Goal: Transaction & Acquisition: Purchase product/service

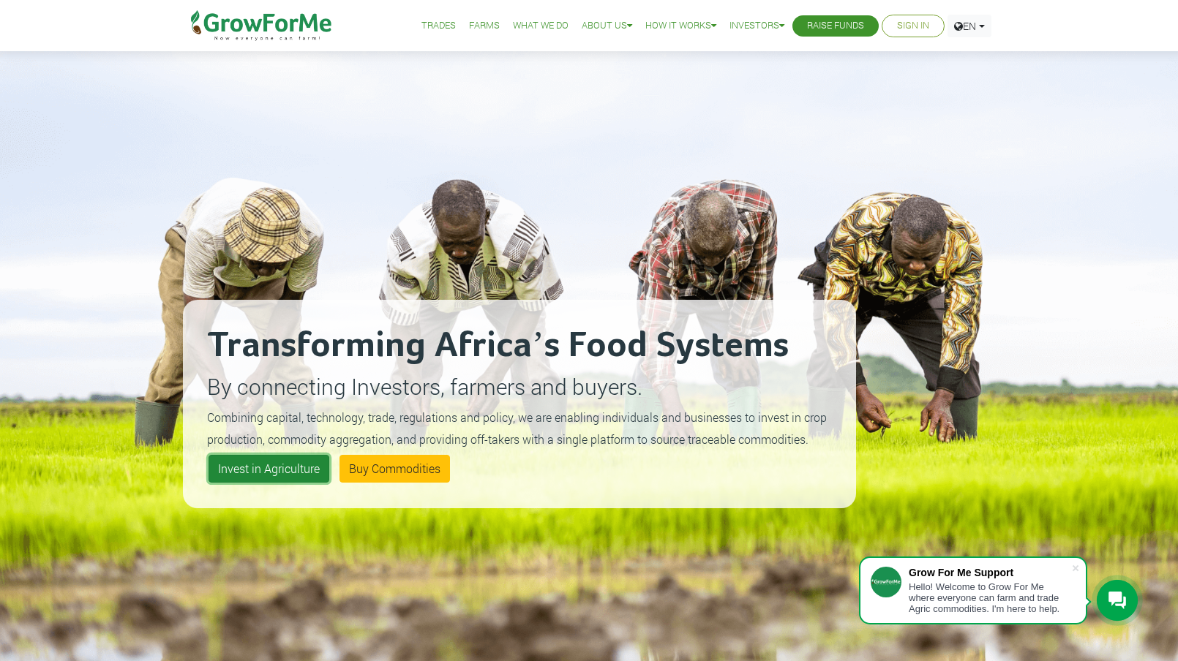
drag, startPoint x: 0, startPoint y: 0, endPoint x: 301, endPoint y: 470, distance: 558.3
click at [301, 470] on link "Invest in Agriculture" at bounding box center [269, 469] width 121 height 28
